Goal: Task Accomplishment & Management: Manage account settings

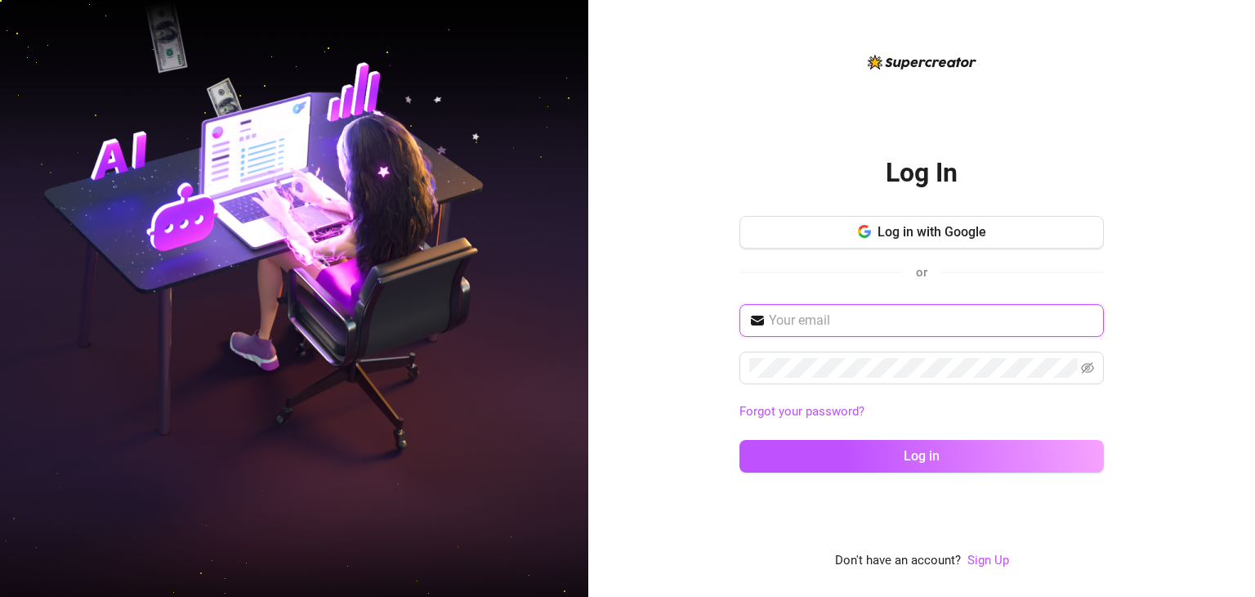
click at [956, 321] on input "text" at bounding box center [931, 321] width 325 height 20
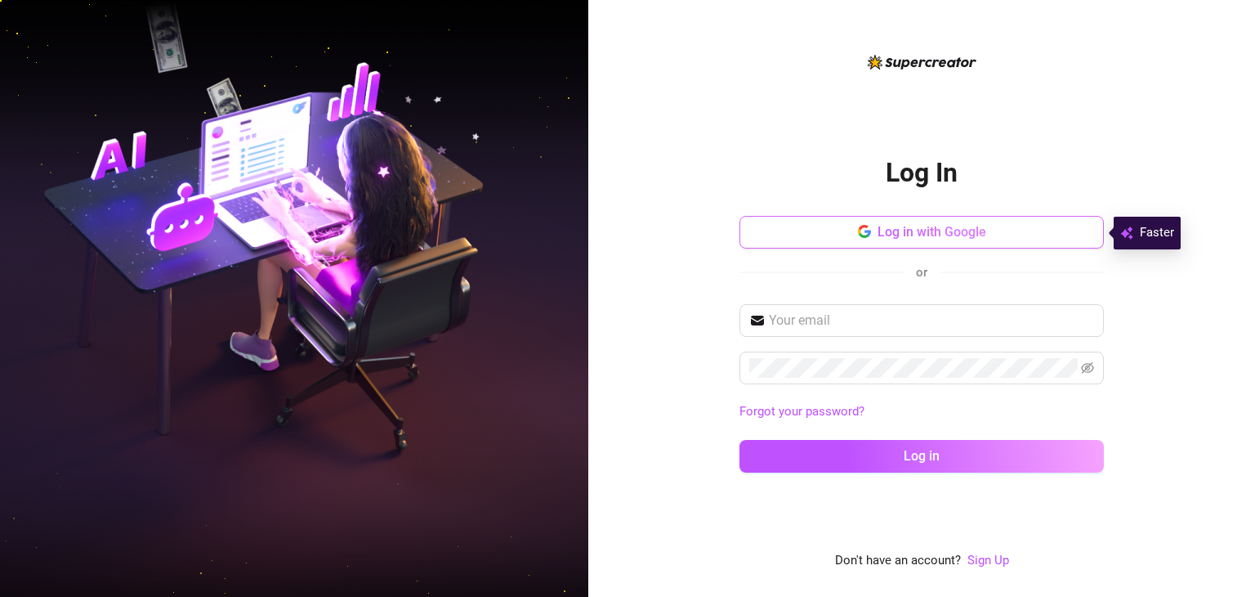
click at [1007, 220] on button "Log in with Google" at bounding box center [922, 232] width 365 height 33
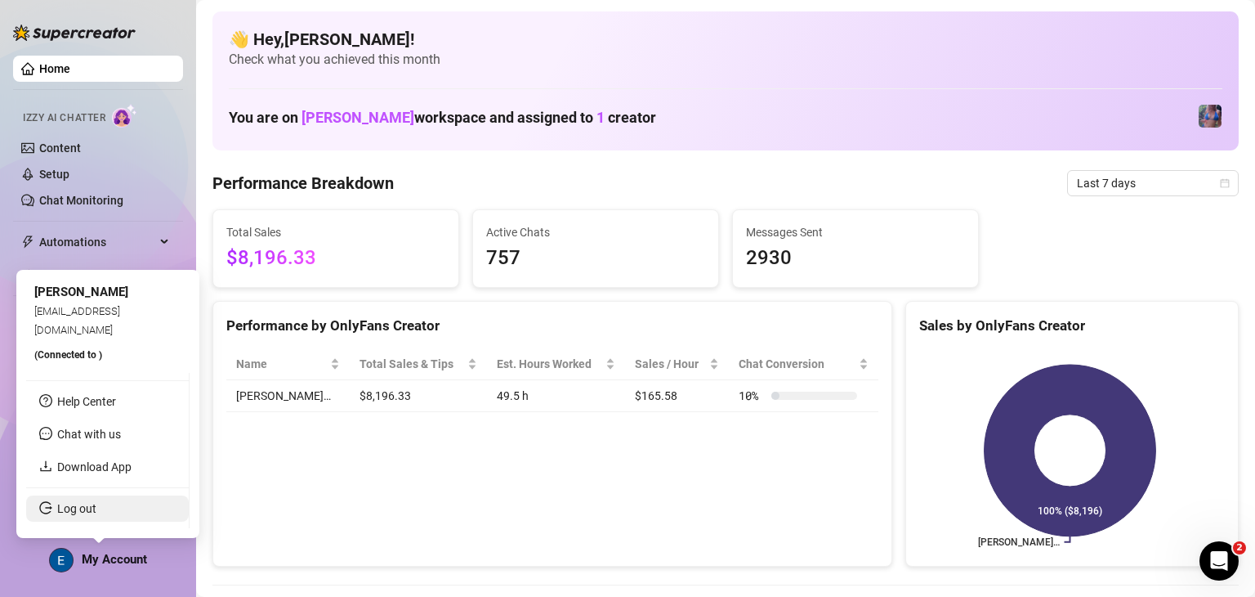
click at [96, 508] on link "Log out" at bounding box center [76, 508] width 39 height 13
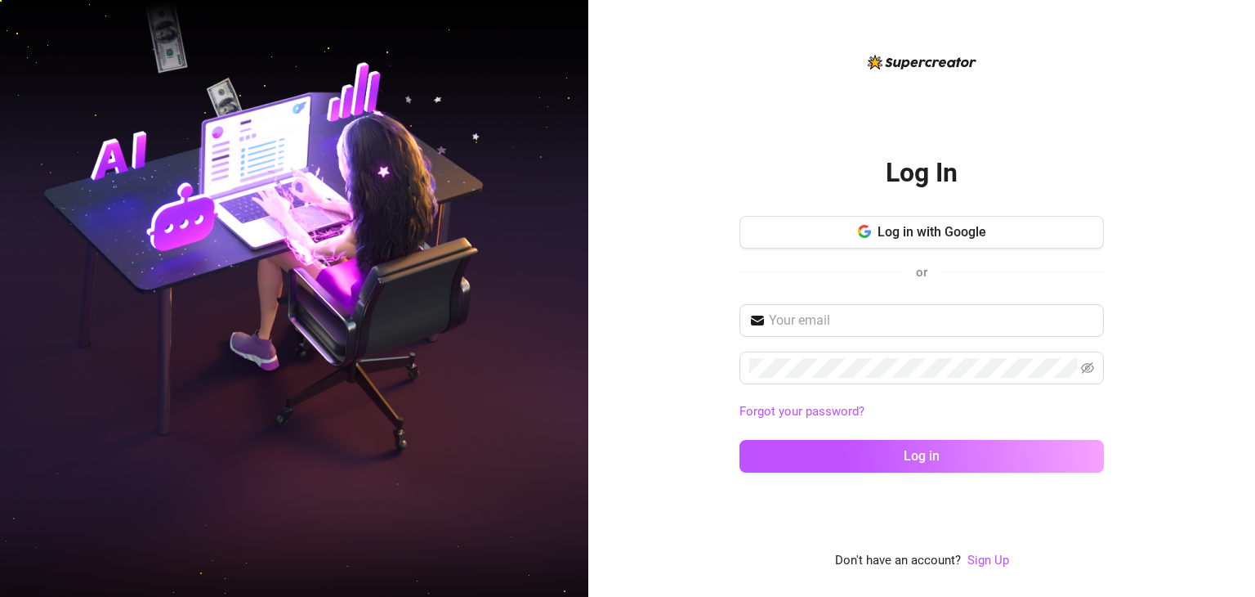
click at [1173, 67] on div "Log In Log in with Google or Forgot your password? Log in Don't have an account…" at bounding box center [921, 298] width 667 height 597
